Goal: Information Seeking & Learning: Learn about a topic

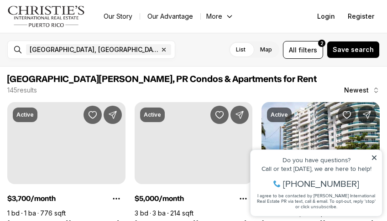
click at [247, 49] on label "List" at bounding box center [241, 50] width 24 height 16
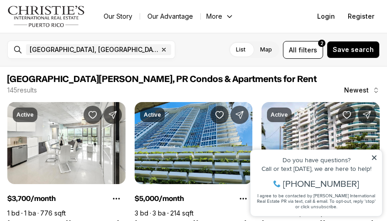
click at [244, 51] on label "List" at bounding box center [241, 50] width 24 height 16
click at [248, 45] on label "List" at bounding box center [241, 50] width 24 height 16
drag, startPoint x: 248, startPoint y: 45, endPoint x: 218, endPoint y: 40, distance: 31.0
click at [218, 39] on div "San Juan, PR, US Remove San Juan, PR, US For rent Any price Property type · 1 A…" at bounding box center [193, 50] width 387 height 34
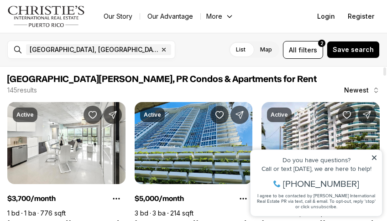
click at [212, 78] on span "San Juan, PR Condos & Apartments for Rent" at bounding box center [193, 79] width 372 height 11
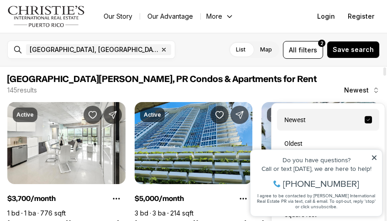
click at [376, 89] on icon "button" at bounding box center [375, 90] width 7 height 7
click at [302, 118] on div "Newest" at bounding box center [328, 120] width 102 height 22
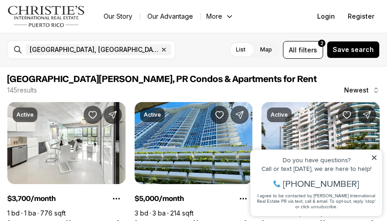
click at [229, 13] on icon "Main navigation" at bounding box center [229, 16] width 7 height 7
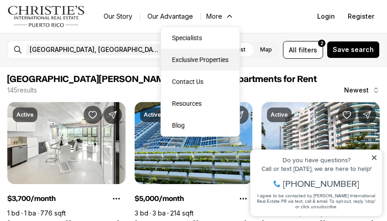
click at [201, 60] on link "Exclusive Properties" at bounding box center [200, 60] width 78 height 22
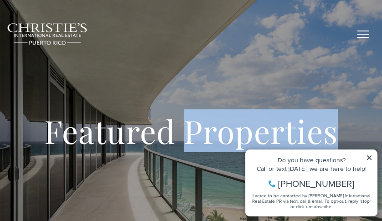
type input "**********"
type input "*********"
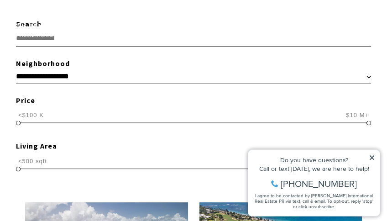
scroll to position [334, 0]
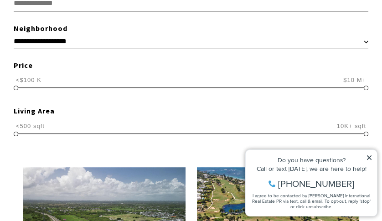
click at [369, 155] on icon at bounding box center [369, 158] width 6 height 6
